Goal: Transaction & Acquisition: Book appointment/travel/reservation

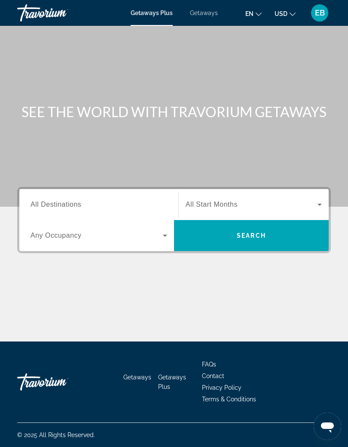
click at [139, 216] on div "Search widget" at bounding box center [99, 204] width 137 height 25
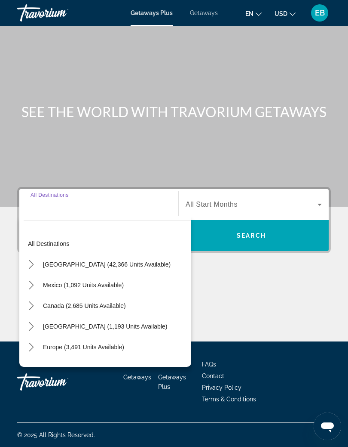
scroll to position [35, 0]
click at [158, 254] on div "[GEOGRAPHIC_DATA] (42,366 units available)" at bounding box center [108, 264] width 168 height 21
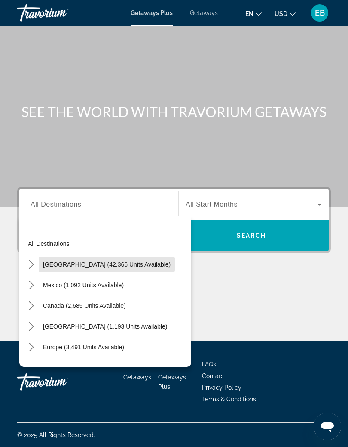
click at [118, 261] on span "[GEOGRAPHIC_DATA] (42,366 units available)" at bounding box center [107, 264] width 128 height 7
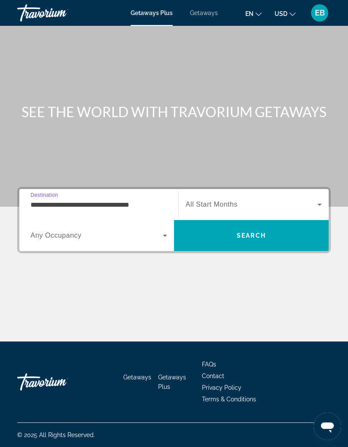
click at [123, 200] on input "**********" at bounding box center [99, 205] width 137 height 10
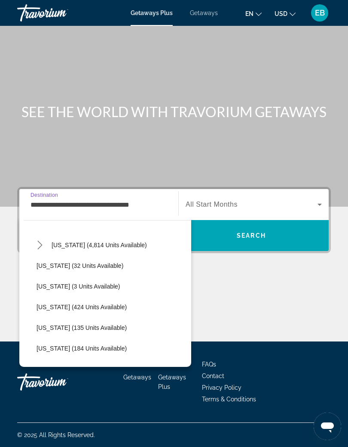
scroll to position [164, 0]
click at [133, 276] on span "Select destination: Hawaii (3 units available)" at bounding box center [111, 286] width 159 height 21
type input "**********"
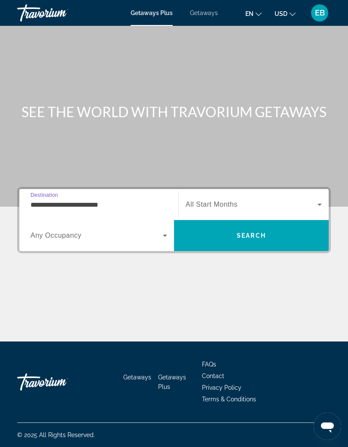
click at [215, 192] on div "Search widget" at bounding box center [254, 204] width 136 height 24
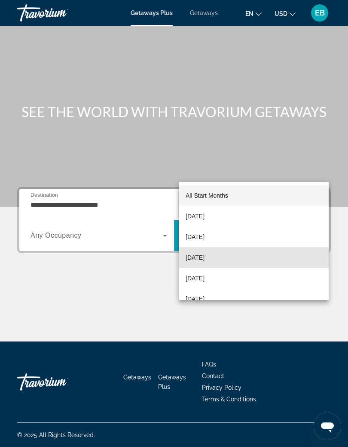
click at [205, 257] on span "[DATE]" at bounding box center [195, 257] width 19 height 10
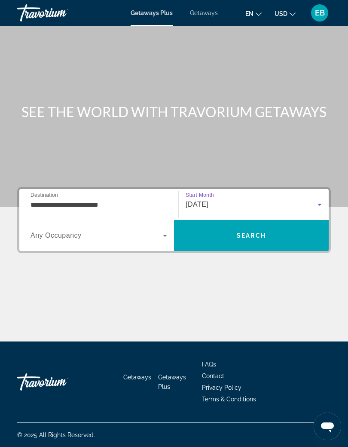
click at [249, 225] on span "Search" at bounding box center [251, 235] width 155 height 21
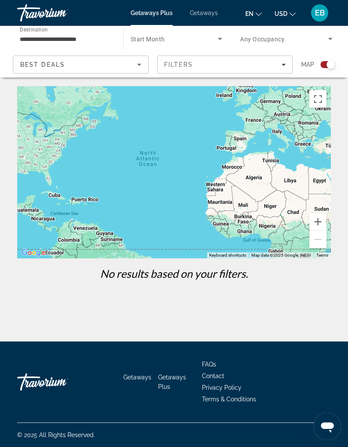
click at [159, 74] on span "Filters" at bounding box center [225, 64] width 135 height 21
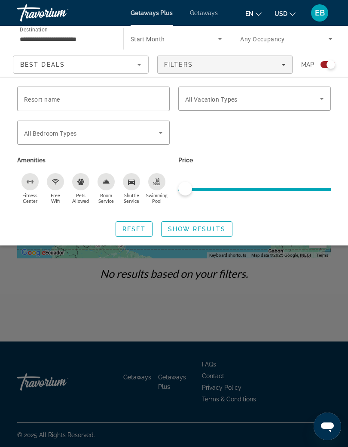
click at [252, 132] on div "Search widget" at bounding box center [254, 137] width 161 height 34
click at [165, 74] on span "Filters" at bounding box center [225, 64] width 135 height 21
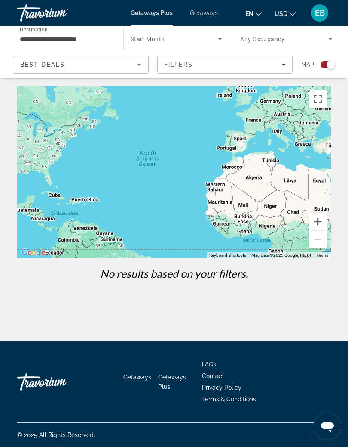
click at [162, 74] on span "Filters" at bounding box center [225, 64] width 135 height 21
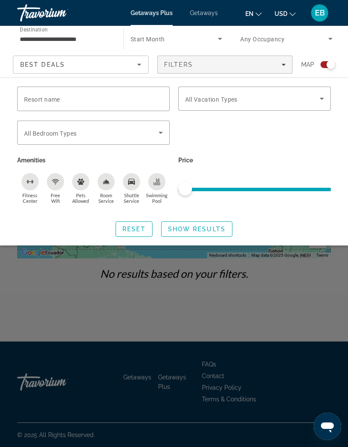
click at [216, 74] on span "Filters" at bounding box center [225, 64] width 135 height 21
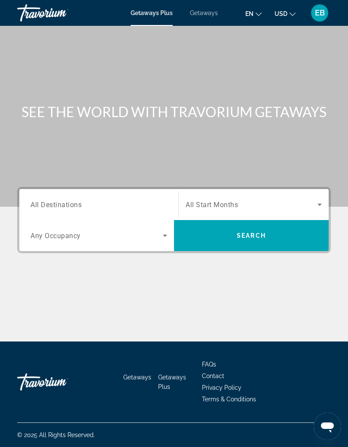
click at [166, 199] on div "Search widget" at bounding box center [99, 204] width 137 height 25
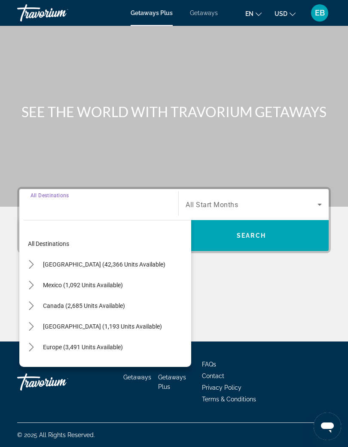
click at [157, 254] on div "[GEOGRAPHIC_DATA] (42,366 units available)" at bounding box center [108, 264] width 168 height 21
click at [114, 261] on span "[GEOGRAPHIC_DATA] (42,366 units available)" at bounding box center [104, 264] width 123 height 7
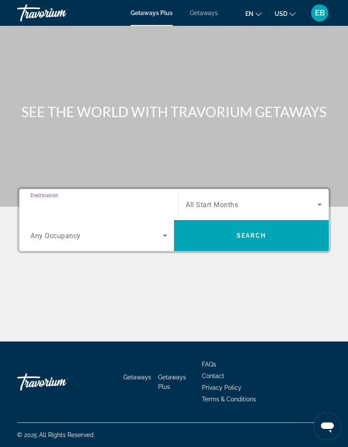
type input "**********"
click at [221, 200] on span "All Start Months" at bounding box center [212, 204] width 52 height 8
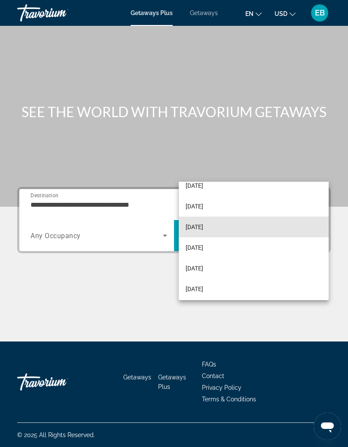
scroll to position [52, 0]
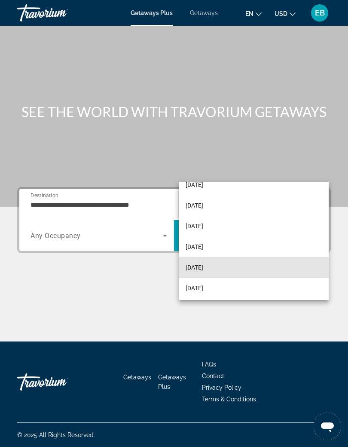
click at [222, 269] on mat-option "[DATE]" at bounding box center [254, 267] width 150 height 21
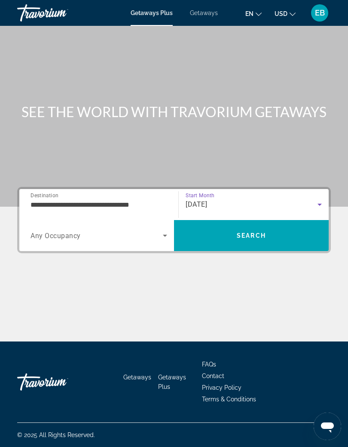
click at [281, 225] on span "Search" at bounding box center [251, 235] width 155 height 21
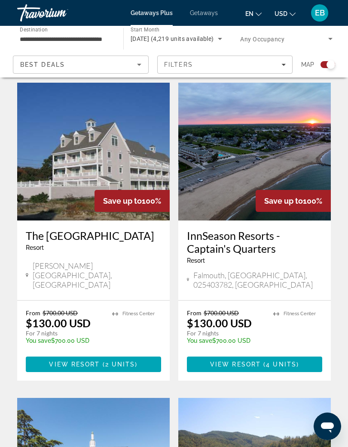
scroll to position [206, 0]
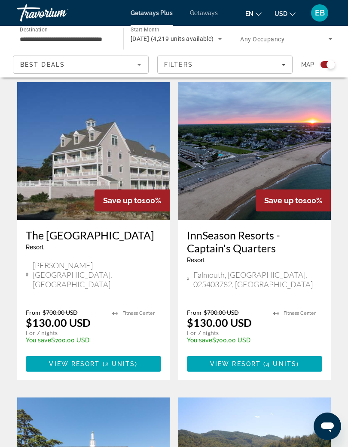
click at [111, 34] on input "**********" at bounding box center [66, 39] width 92 height 10
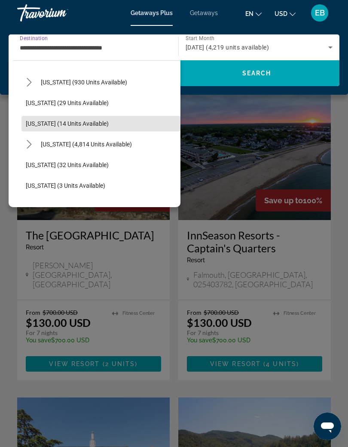
scroll to position [105, 0]
click at [116, 143] on span "[US_STATE] (4,814 units available)" at bounding box center [86, 143] width 91 height 7
type input "**********"
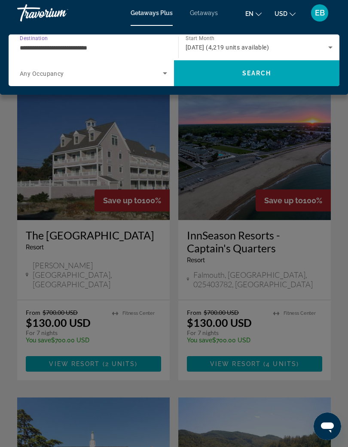
click at [261, 73] on span "Search" at bounding box center [257, 73] width 29 height 7
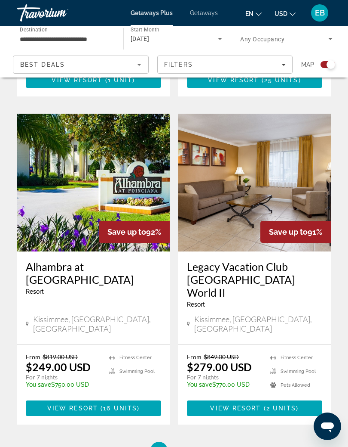
scroll to position [1780, 0]
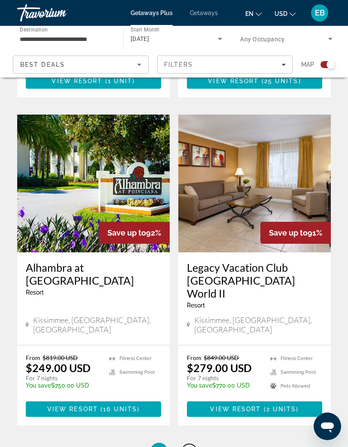
click at [192, 443] on link "page 2" at bounding box center [189, 450] width 15 height 15
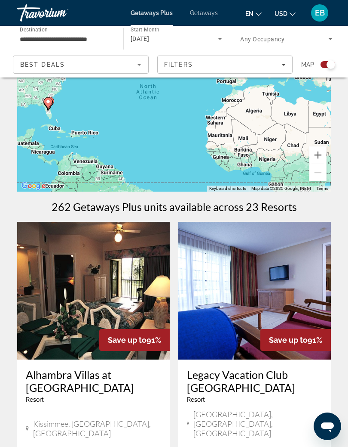
scroll to position [86, 0]
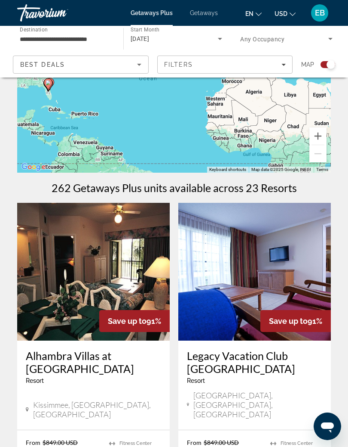
click at [252, 274] on img "Main content" at bounding box center [255, 272] width 153 height 138
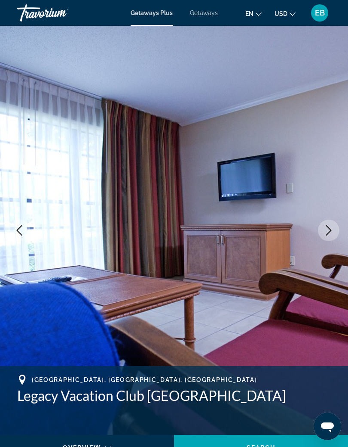
click at [330, 234] on icon "Next image" at bounding box center [329, 230] width 10 height 10
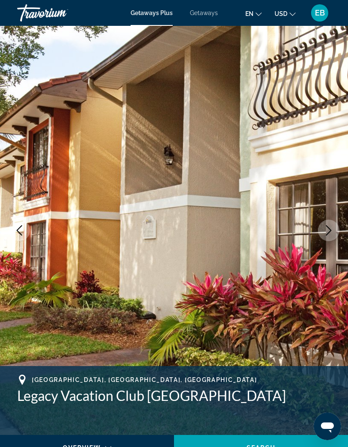
click at [324, 237] on button "Next image" at bounding box center [329, 230] width 22 height 22
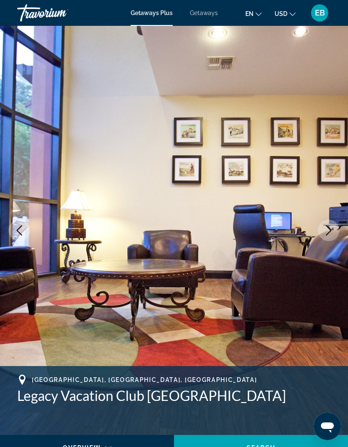
click at [323, 234] on button "Next image" at bounding box center [329, 230] width 22 height 22
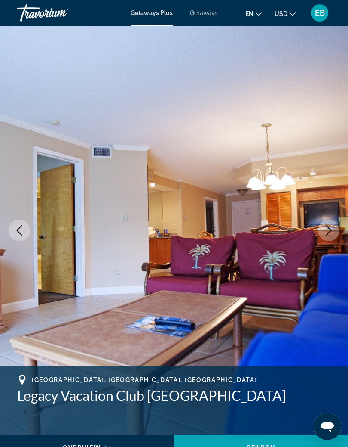
click at [323, 229] on button "Next image" at bounding box center [329, 230] width 22 height 22
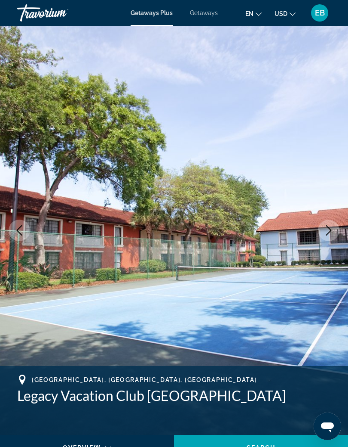
click at [322, 229] on button "Next image" at bounding box center [329, 230] width 22 height 22
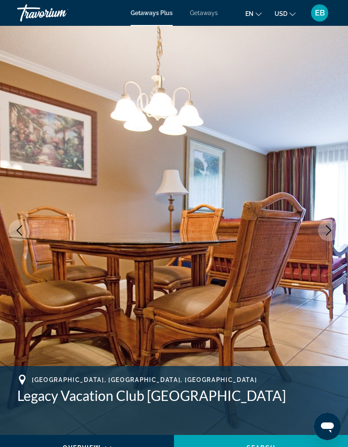
click at [325, 230] on icon "Next image" at bounding box center [329, 230] width 10 height 10
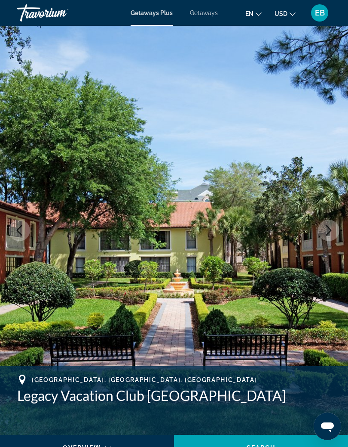
click at [322, 227] on button "Next image" at bounding box center [329, 230] width 22 height 22
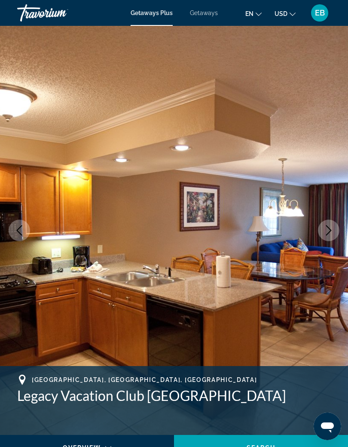
click at [323, 227] on button "Next image" at bounding box center [329, 230] width 22 height 22
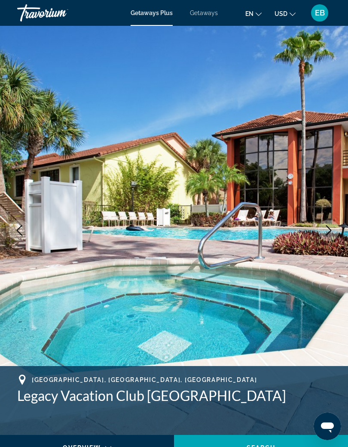
click at [322, 227] on button "Next image" at bounding box center [329, 230] width 22 height 22
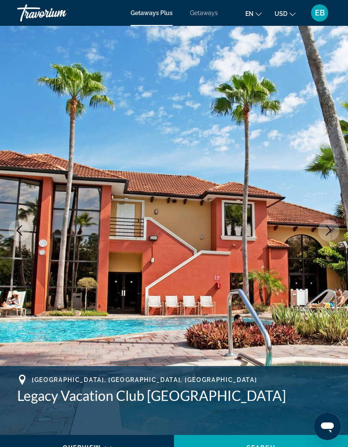
click at [321, 226] on button "Next image" at bounding box center [329, 230] width 22 height 22
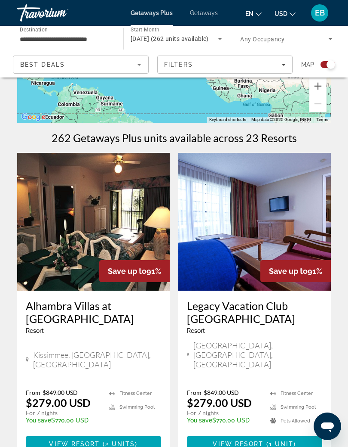
scroll to position [90, 0]
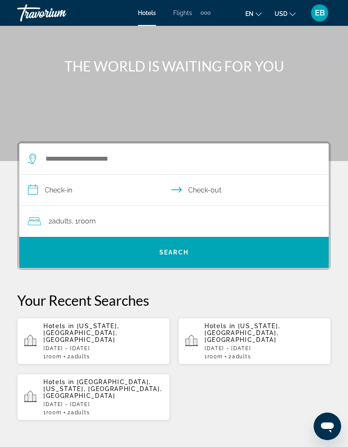
scroll to position [46, 0]
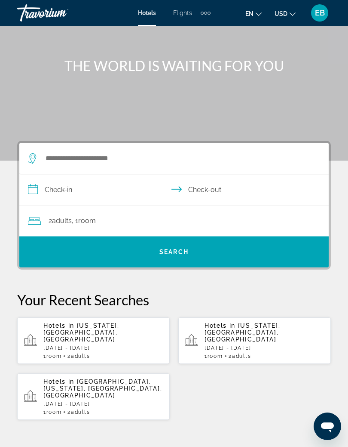
click at [138, 345] on p "Sun, 21 Dec - Sat, 27 Dec" at bounding box center [103, 348] width 120 height 6
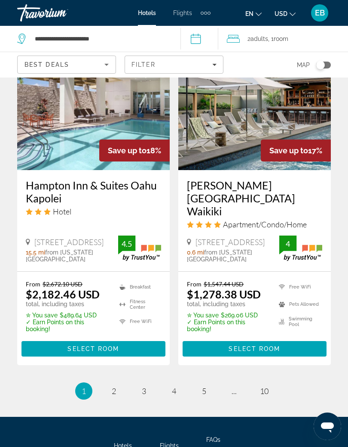
scroll to position [1806, 0]
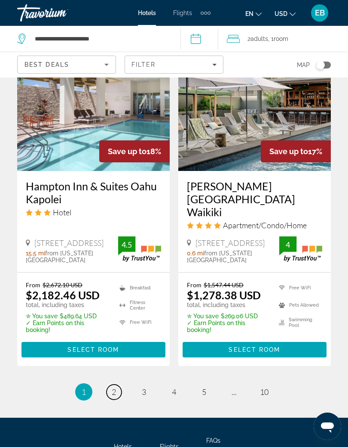
click at [117, 384] on link "page 2" at bounding box center [114, 391] width 15 height 15
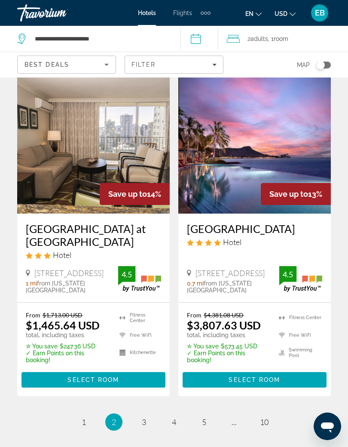
scroll to position [1697, 0]
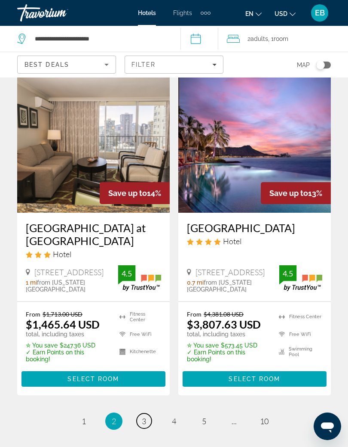
click at [145, 416] on span "3" at bounding box center [144, 420] width 4 height 9
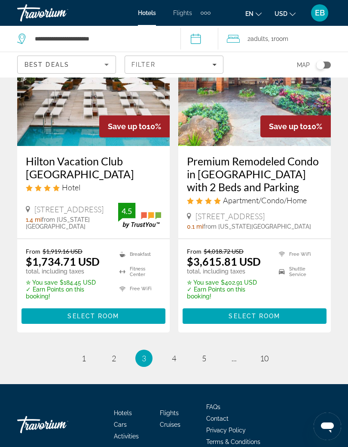
scroll to position [1783, 0]
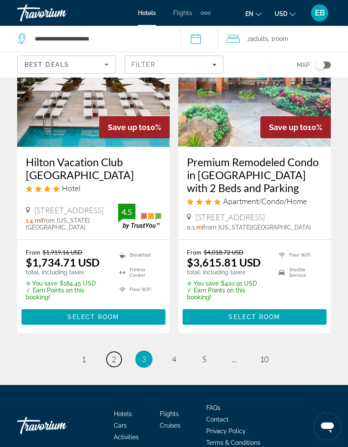
click at [117, 351] on link "page 2" at bounding box center [114, 358] width 15 height 15
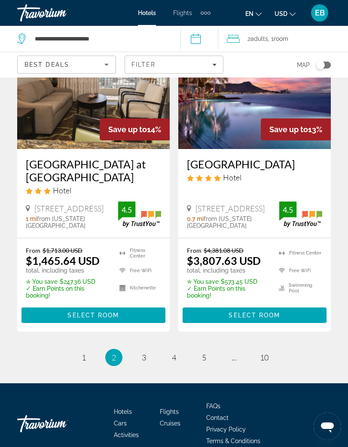
scroll to position [1758, 0]
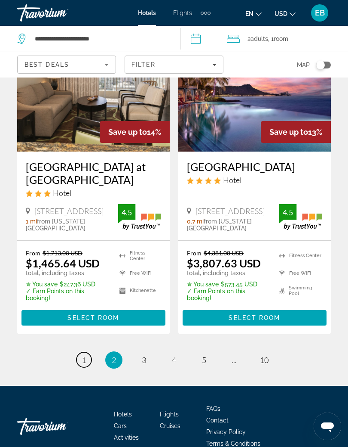
click at [87, 352] on link "page 1" at bounding box center [84, 359] width 15 height 15
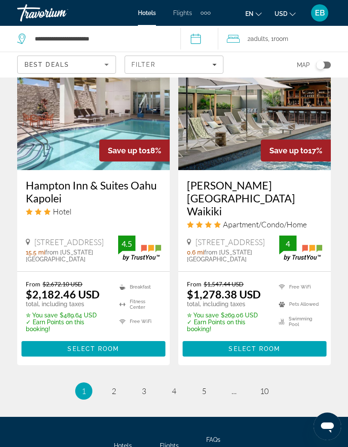
scroll to position [1806, 0]
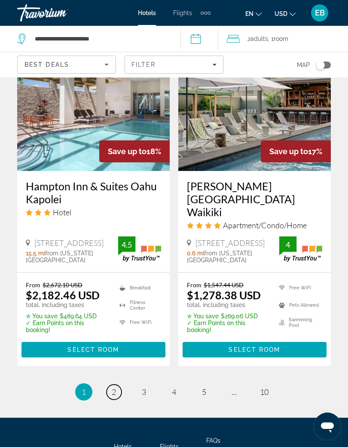
click at [118, 384] on link "page 2" at bounding box center [114, 391] width 15 height 15
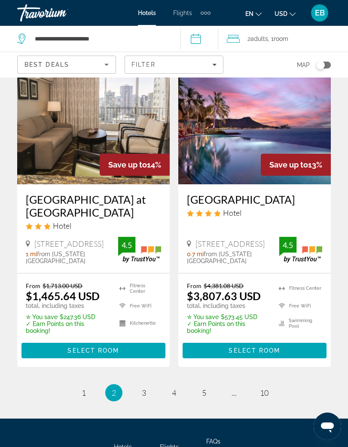
scroll to position [1729, 0]
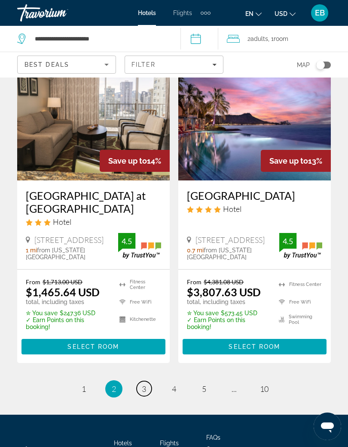
click at [145, 384] on span "3" at bounding box center [144, 388] width 4 height 9
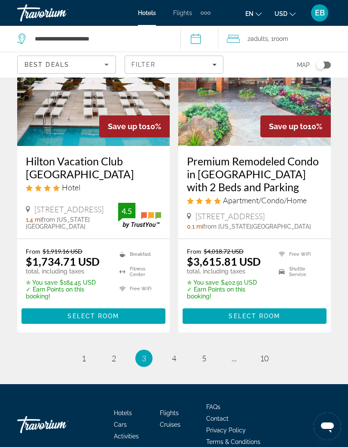
scroll to position [1783, 0]
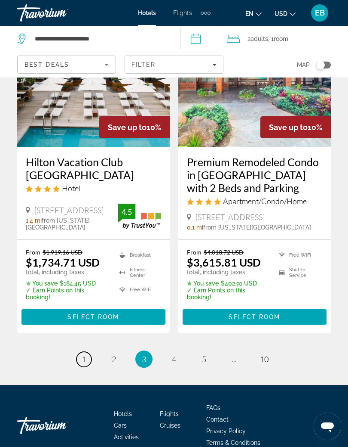
click at [89, 351] on link "page 1" at bounding box center [84, 358] width 15 height 15
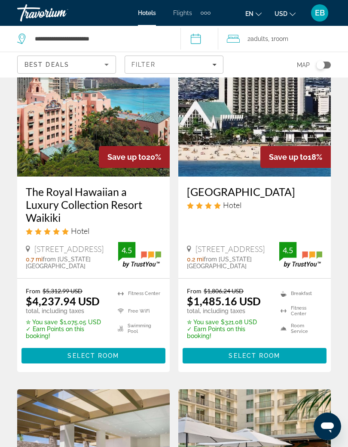
scroll to position [1447, 0]
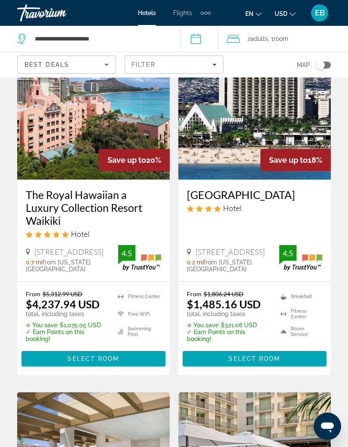
click at [259, 355] on span "Select Room" at bounding box center [255, 358] width 52 height 7
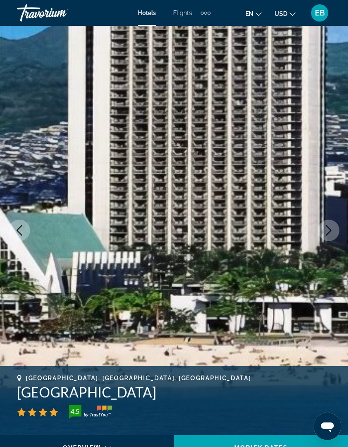
click at [330, 230] on icon "Next image" at bounding box center [329, 230] width 10 height 10
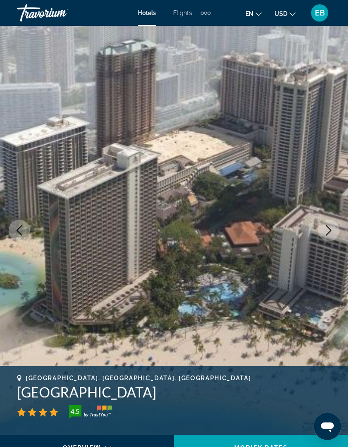
click at [331, 234] on icon "Next image" at bounding box center [329, 230] width 10 height 10
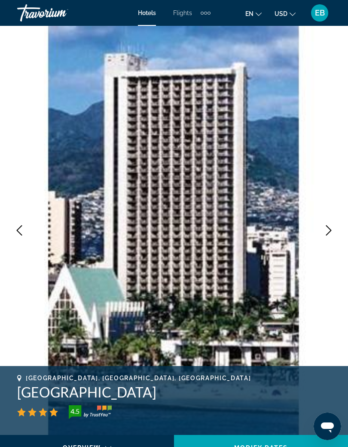
click at [327, 235] on icon "Next image" at bounding box center [329, 230] width 6 height 10
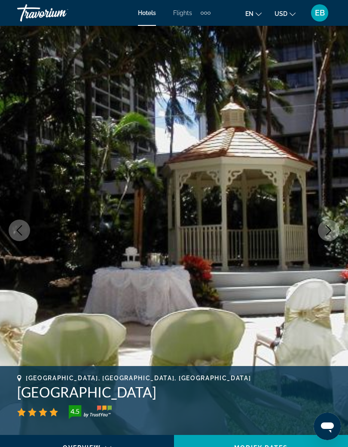
click at [333, 234] on icon "Next image" at bounding box center [329, 230] width 10 height 10
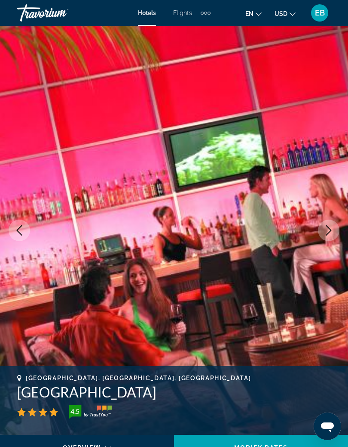
click at [332, 235] on icon "Next image" at bounding box center [329, 230] width 10 height 10
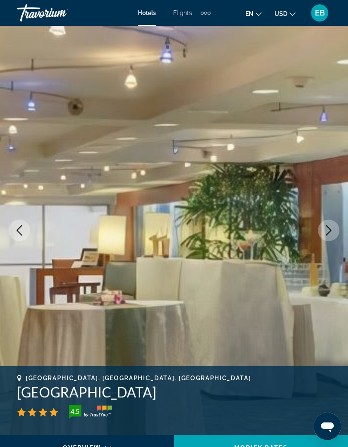
click at [332, 237] on button "Next image" at bounding box center [329, 230] width 22 height 22
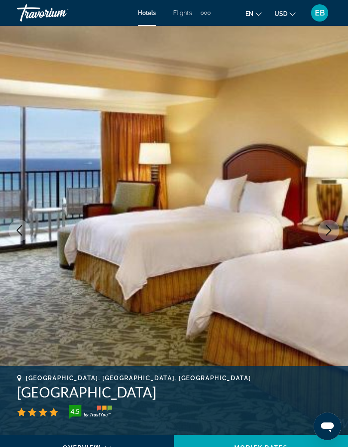
click at [330, 231] on icon "Next image" at bounding box center [329, 230] width 6 height 10
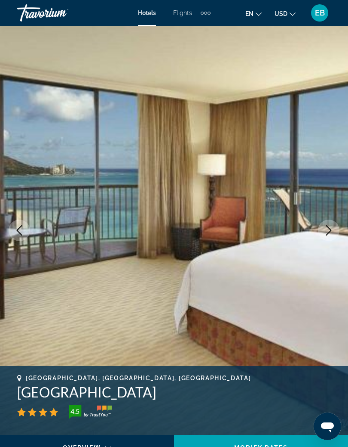
click at [331, 233] on icon "Next image" at bounding box center [329, 230] width 10 height 10
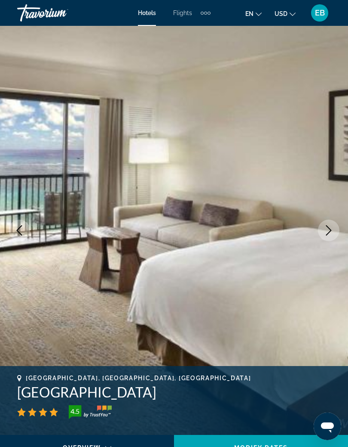
click at [331, 233] on icon "Next image" at bounding box center [329, 230] width 10 height 10
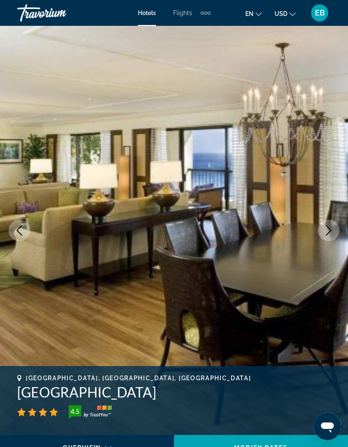
click at [328, 228] on icon "Next image" at bounding box center [329, 230] width 10 height 10
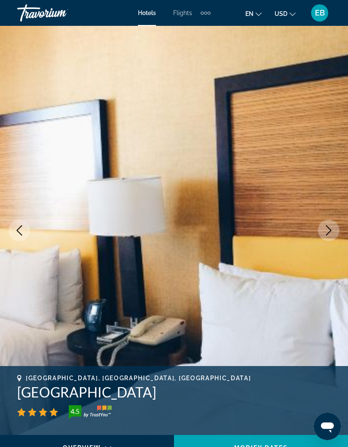
click at [330, 231] on icon "Next image" at bounding box center [329, 230] width 10 height 10
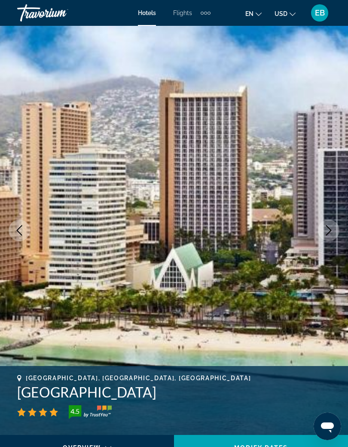
click at [329, 228] on icon "Next image" at bounding box center [329, 230] width 10 height 10
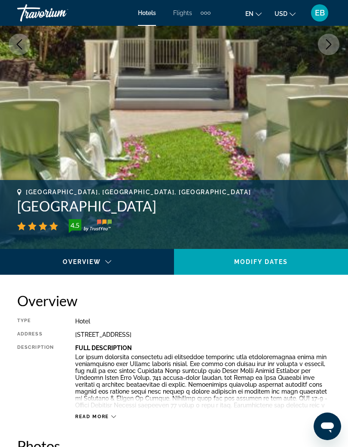
scroll to position [187, 0]
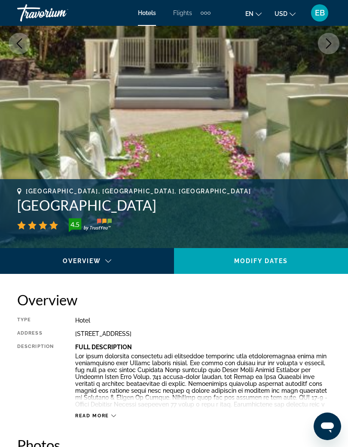
click at [108, 413] on span "Read more" at bounding box center [92, 416] width 34 height 6
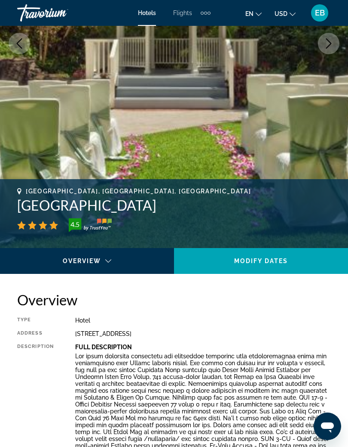
click at [136, 264] on div "Main content" at bounding box center [85, 268] width 156 height 10
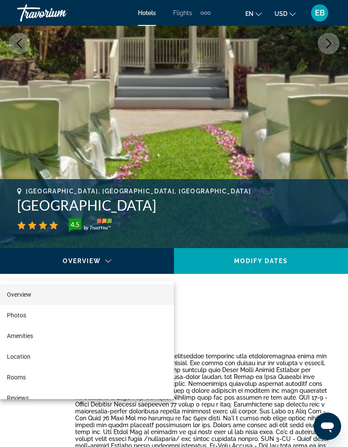
click at [286, 315] on div at bounding box center [174, 223] width 348 height 447
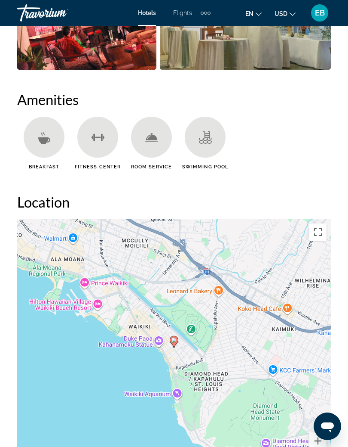
scroll to position [1142, 0]
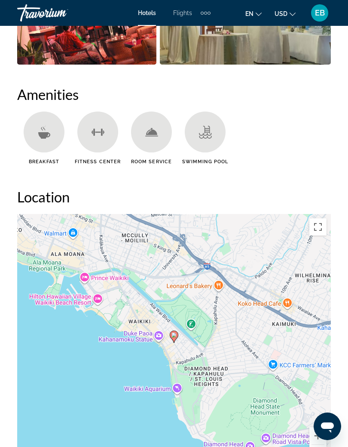
click at [209, 127] on icon "Main content" at bounding box center [205, 132] width 13 height 13
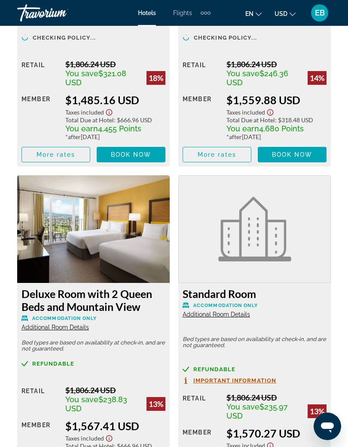
scroll to position [1918, 0]
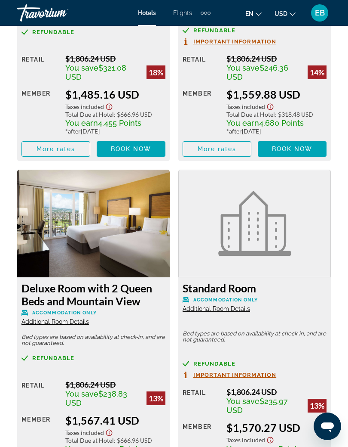
click at [249, 372] on span "Important Information" at bounding box center [235, 375] width 83 height 6
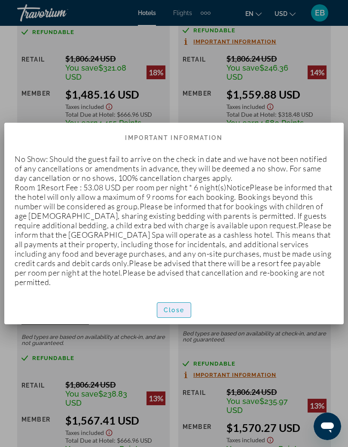
click at [181, 305] on span "button" at bounding box center [174, 309] width 34 height 21
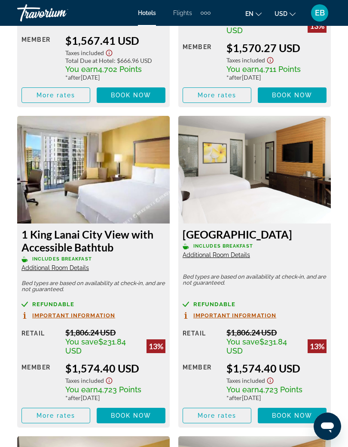
scroll to position [2296, 0]
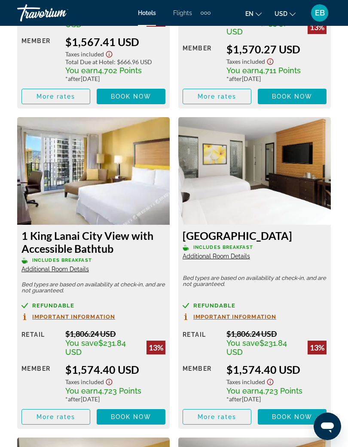
click at [61, 265] on span "Additional Room Details" at bounding box center [56, 268] width 68 height 7
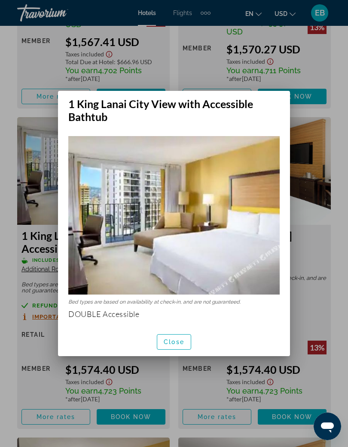
click at [177, 342] on span "Close" at bounding box center [174, 341] width 21 height 7
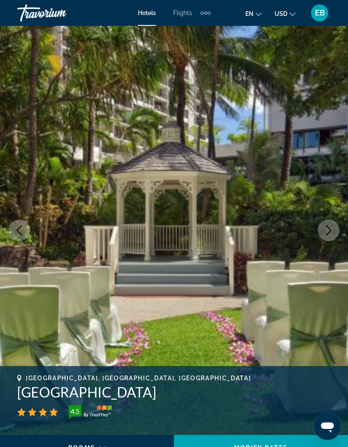
scroll to position [2296, 0]
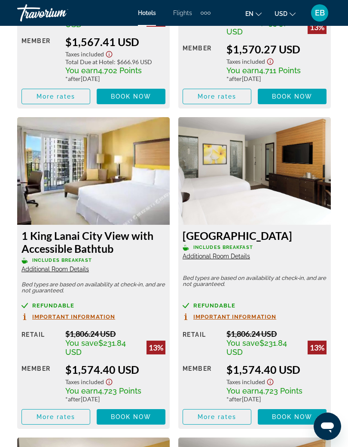
click at [77, 265] on span "Additional Room Details" at bounding box center [56, 268] width 68 height 7
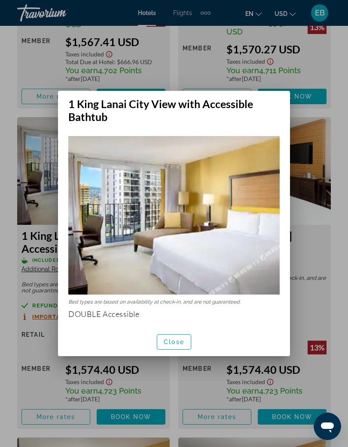
scroll to position [0, 0]
click at [177, 340] on span "Close" at bounding box center [174, 341] width 21 height 7
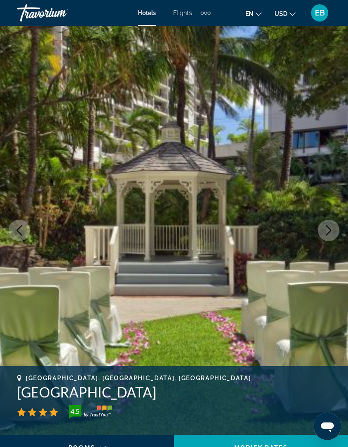
scroll to position [2296, 0]
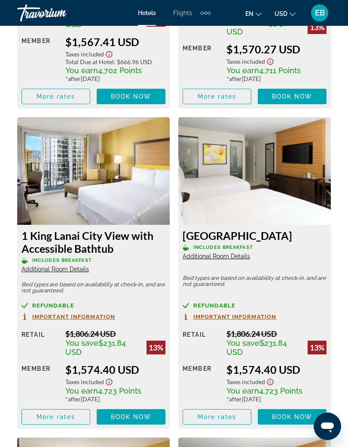
click at [103, 314] on span "Important Information" at bounding box center [73, 317] width 83 height 6
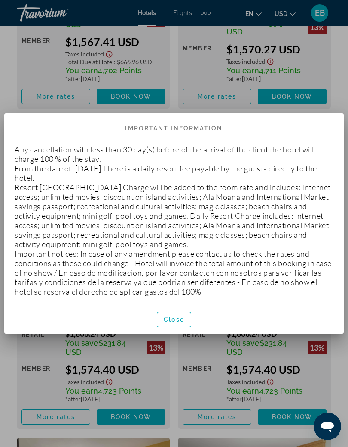
scroll to position [0, 0]
click at [181, 319] on span "Close" at bounding box center [174, 319] width 21 height 7
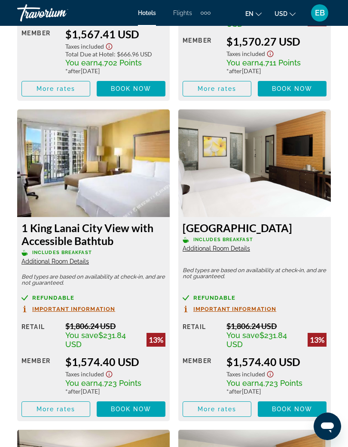
scroll to position [2304, 0]
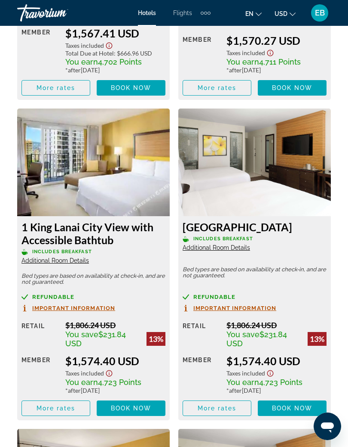
click at [109, 370] on icon "Show Taxes and Fees disclaimer" at bounding box center [109, 373] width 6 height 6
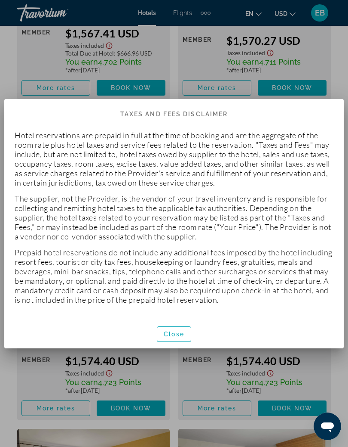
click at [188, 331] on span "button" at bounding box center [174, 333] width 34 height 21
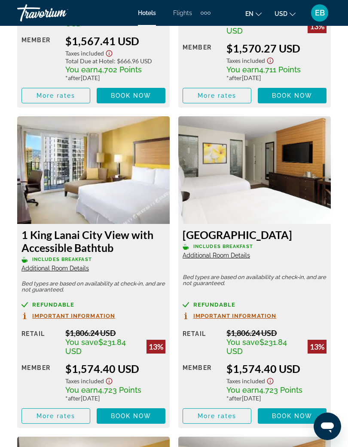
scroll to position [2297, 0]
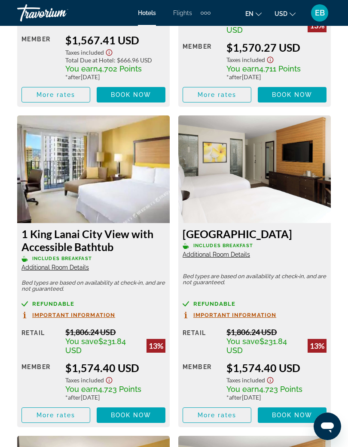
click at [138, 189] on img "Main content" at bounding box center [93, 169] width 153 height 108
click at [72, 404] on span "Main content" at bounding box center [56, 414] width 68 height 21
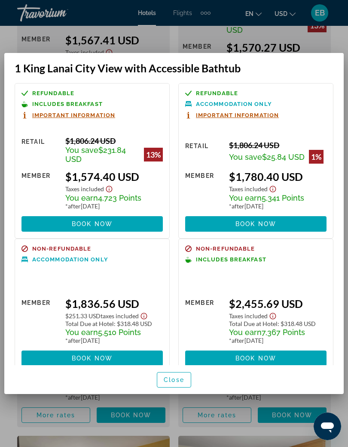
click at [174, 383] on span "Close" at bounding box center [174, 379] width 21 height 7
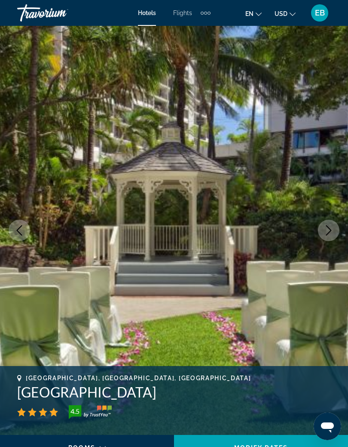
scroll to position [2297, 0]
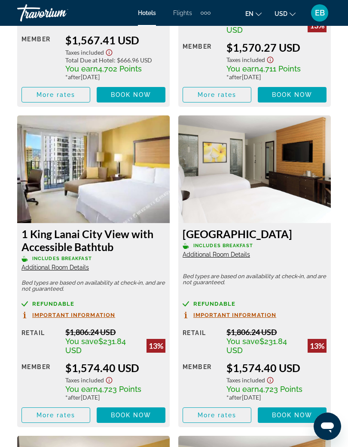
click at [145, 411] on span "Book now" at bounding box center [131, 414] width 41 height 7
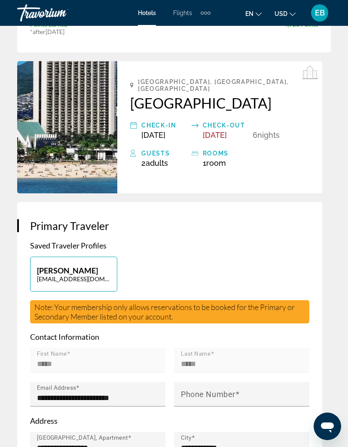
scroll to position [197, 0]
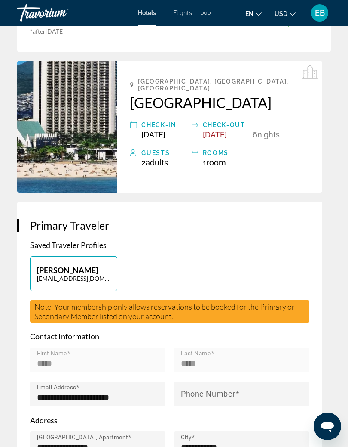
click at [100, 274] on p "Ebony Brown" at bounding box center [74, 269] width 74 height 9
type input "*****"
type input "**********"
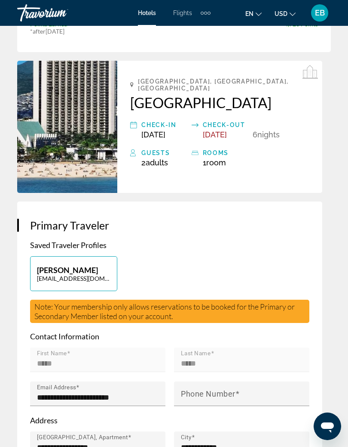
type input "**********"
type input "*****"
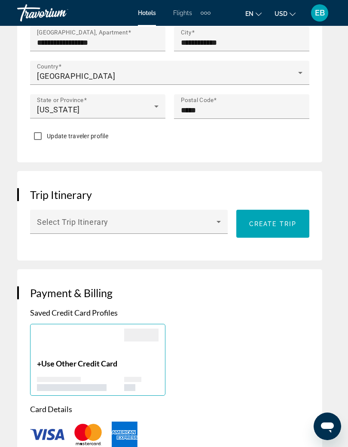
scroll to position [604, 0]
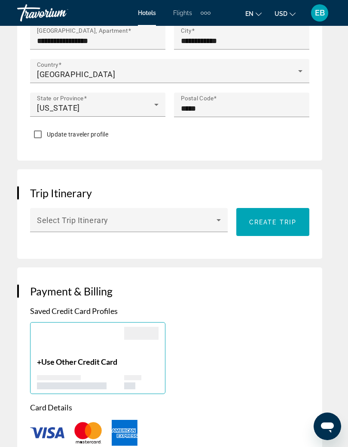
click at [214, 225] on icon "Main content" at bounding box center [219, 220] width 10 height 10
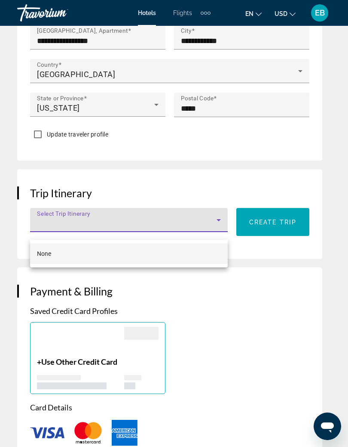
click at [237, 301] on div at bounding box center [174, 223] width 348 height 447
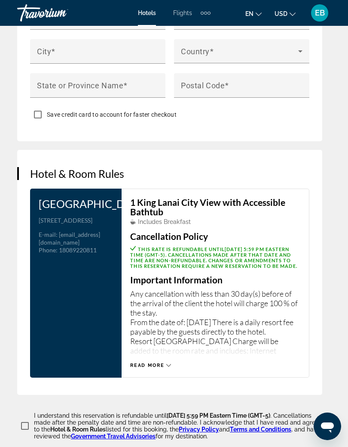
scroll to position [1209, 0]
click at [168, 367] on div "Read more" at bounding box center [150, 365] width 41 height 6
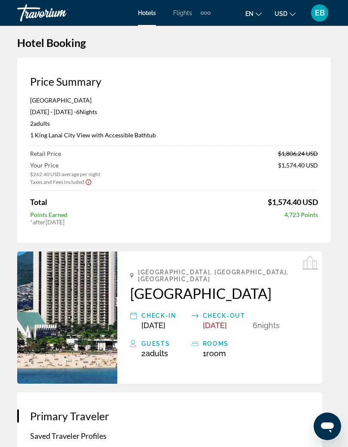
scroll to position [0, 0]
